Goal: Navigation & Orientation: Understand site structure

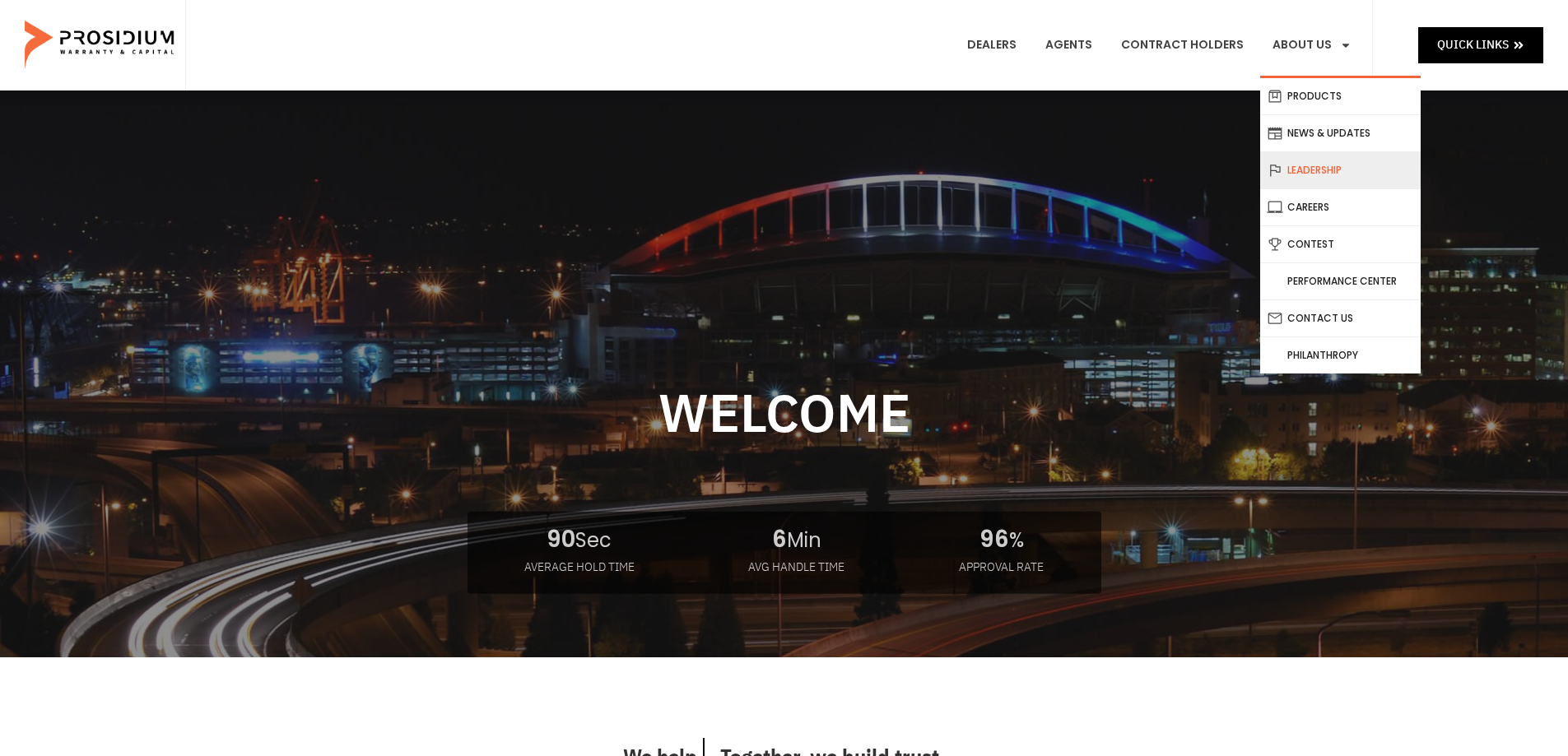
click at [1314, 167] on link "Leadership" at bounding box center [1341, 170] width 160 height 36
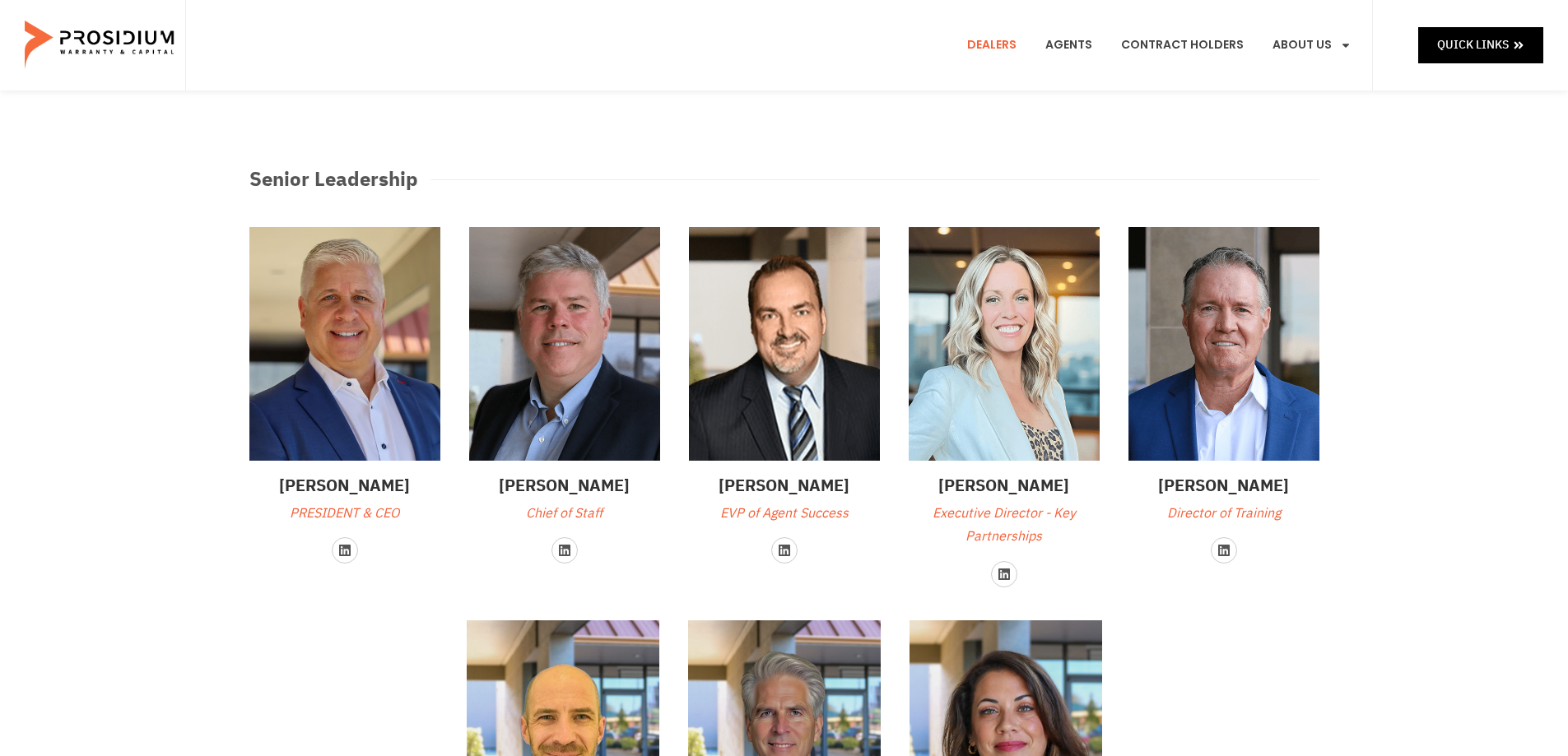
click at [984, 48] on link "Dealers" at bounding box center [991, 45] width 74 height 61
click at [1091, 46] on link "Agents" at bounding box center [1069, 45] width 72 height 61
click at [126, 41] on img at bounding box center [101, 45] width 152 height 82
